Goal: Information Seeking & Learning: Learn about a topic

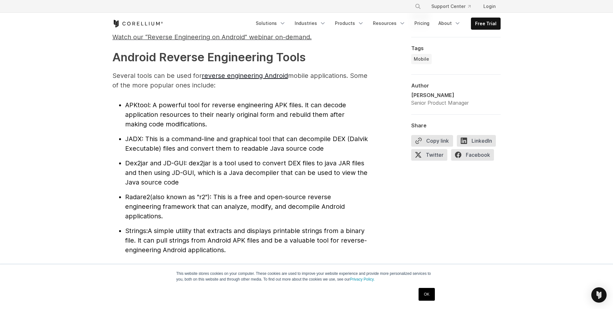
scroll to position [654, 0]
click at [138, 103] on span "APKtool" at bounding box center [137, 105] width 24 height 8
click at [267, 75] on link "reverse engineering Android" at bounding box center [245, 75] width 86 height 8
click at [132, 105] on span "APKtool" at bounding box center [137, 105] width 24 height 8
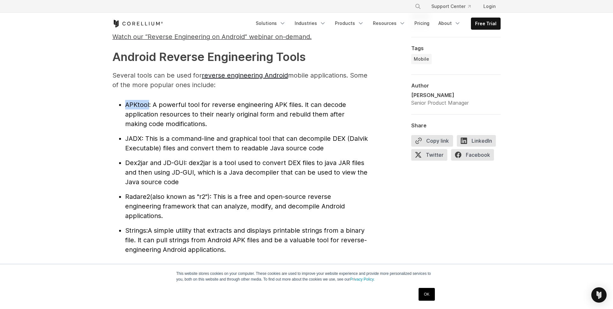
click at [132, 105] on span "APKtool" at bounding box center [137, 105] width 24 height 8
click at [135, 136] on span "JADX" at bounding box center [133, 139] width 17 height 8
